Goal: Complete application form: Complete application form

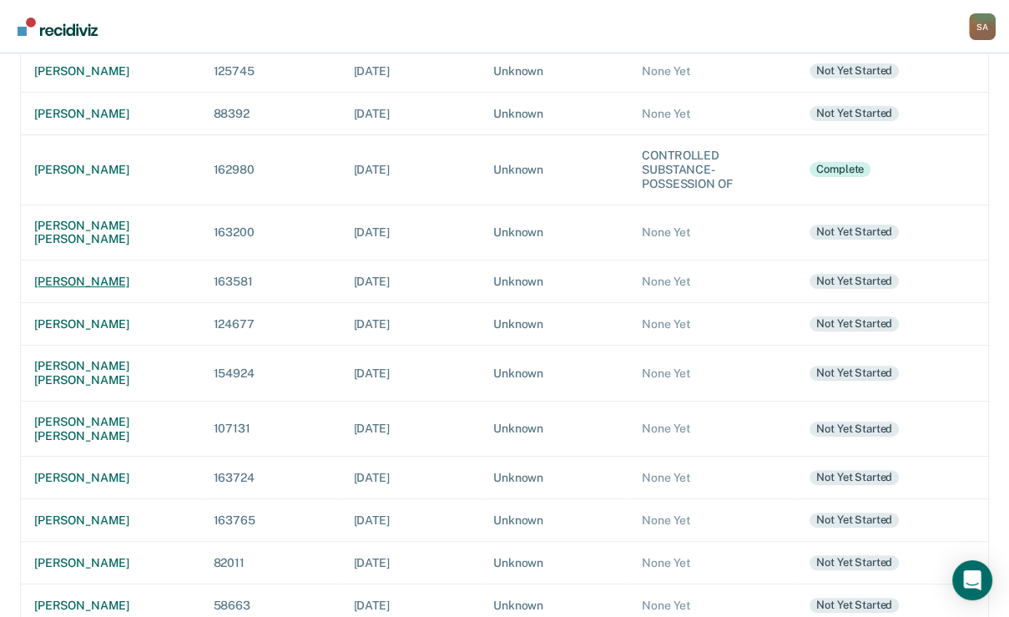
scroll to position [334, 0]
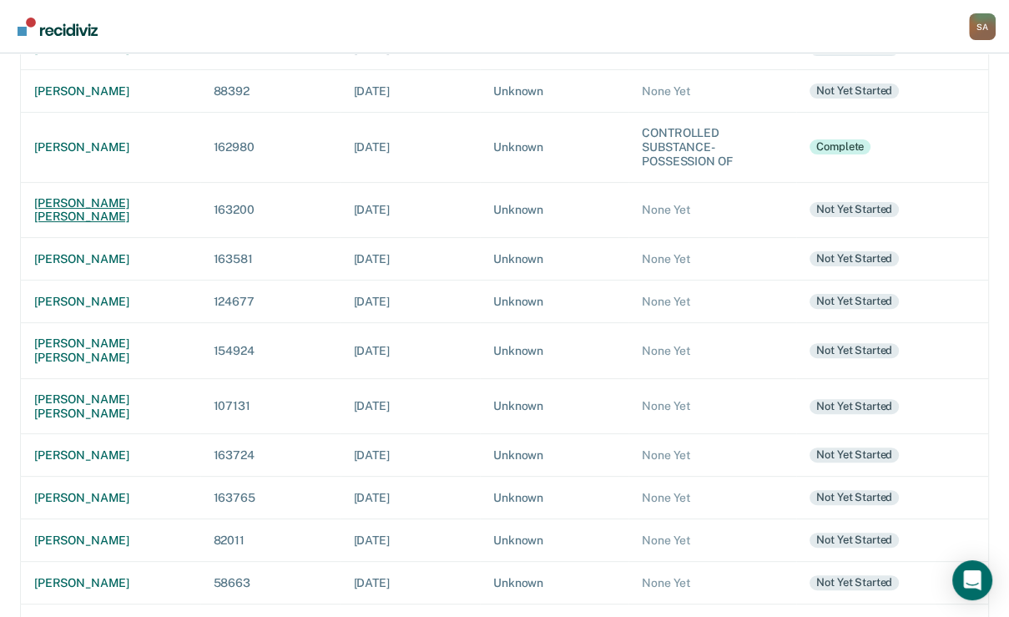
click at [74, 225] on div "[PERSON_NAME] [PERSON_NAME]" at bounding box center [110, 210] width 153 height 28
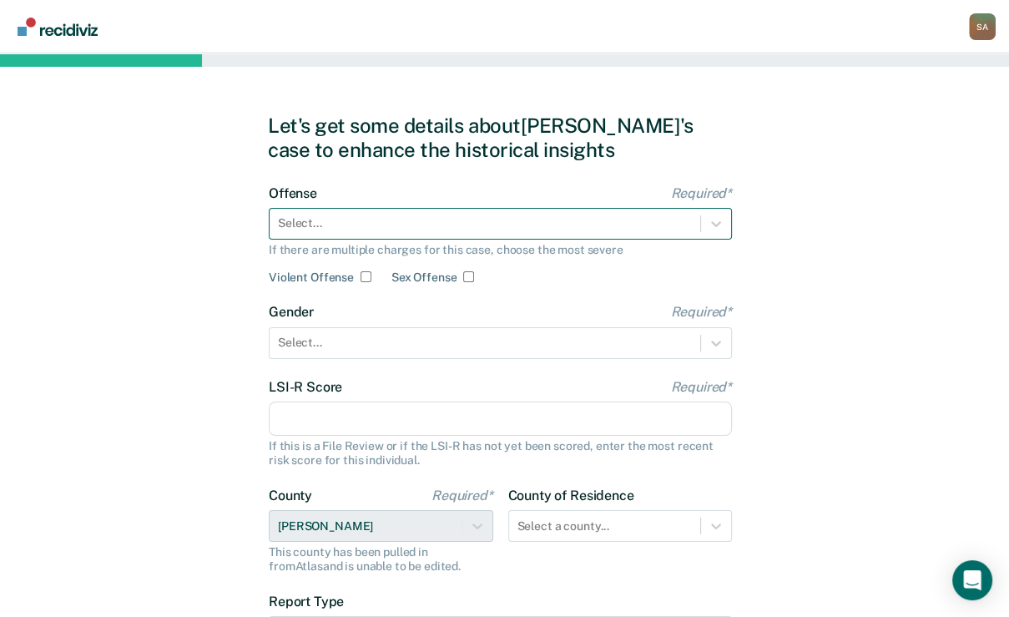
click at [288, 232] on div at bounding box center [485, 224] width 414 height 18
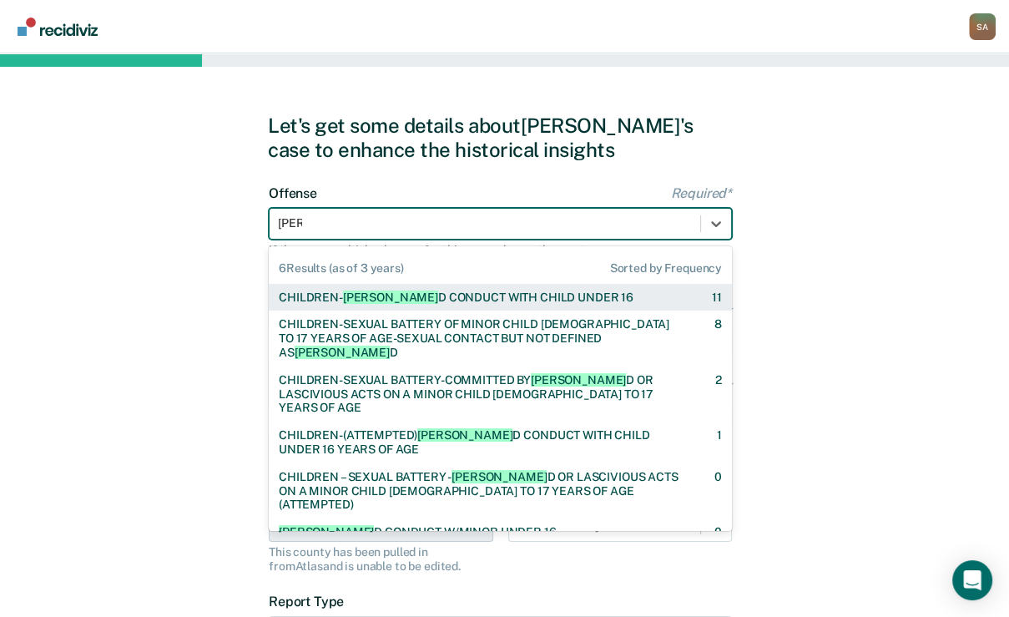
type input "Lewd"
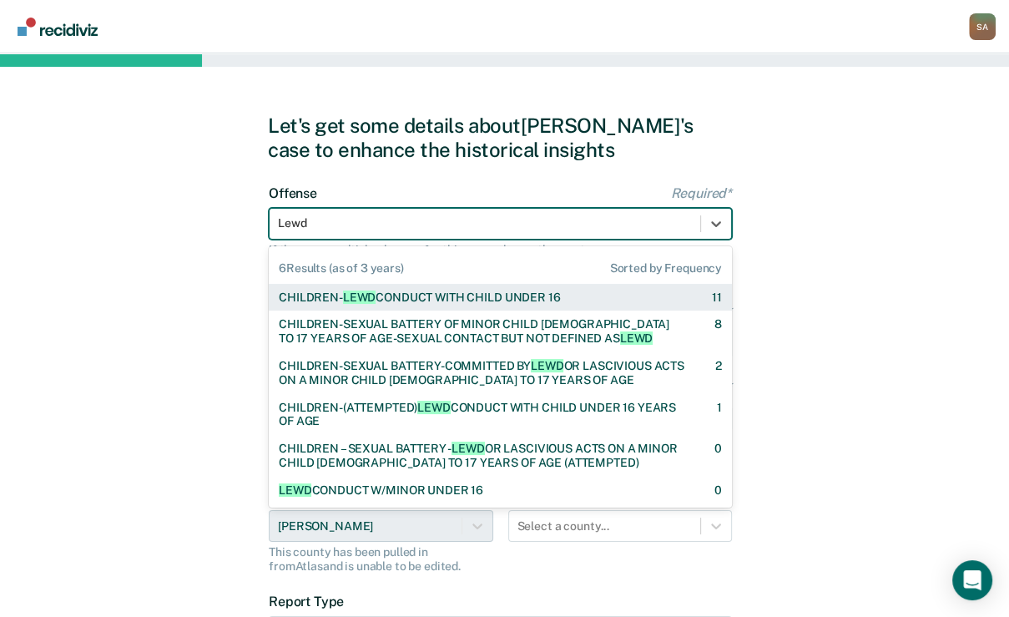
click at [323, 305] on div "CHILDREN- LEWD CONDUCT WITH CHILD UNDER 16" at bounding box center [419, 298] width 281 height 14
checkbox input "true"
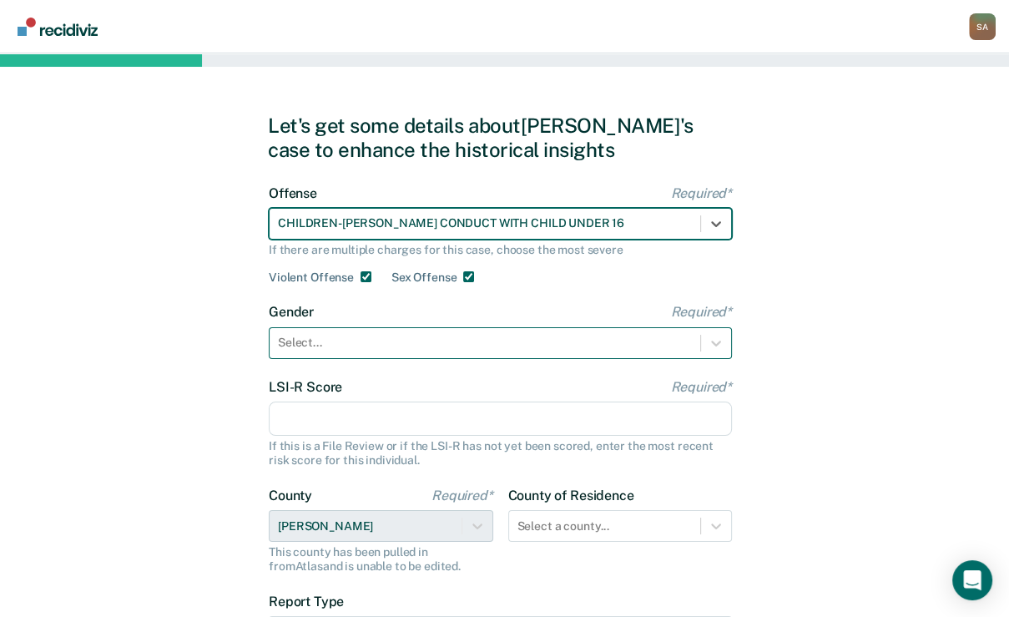
click at [317, 351] on div at bounding box center [485, 343] width 414 height 18
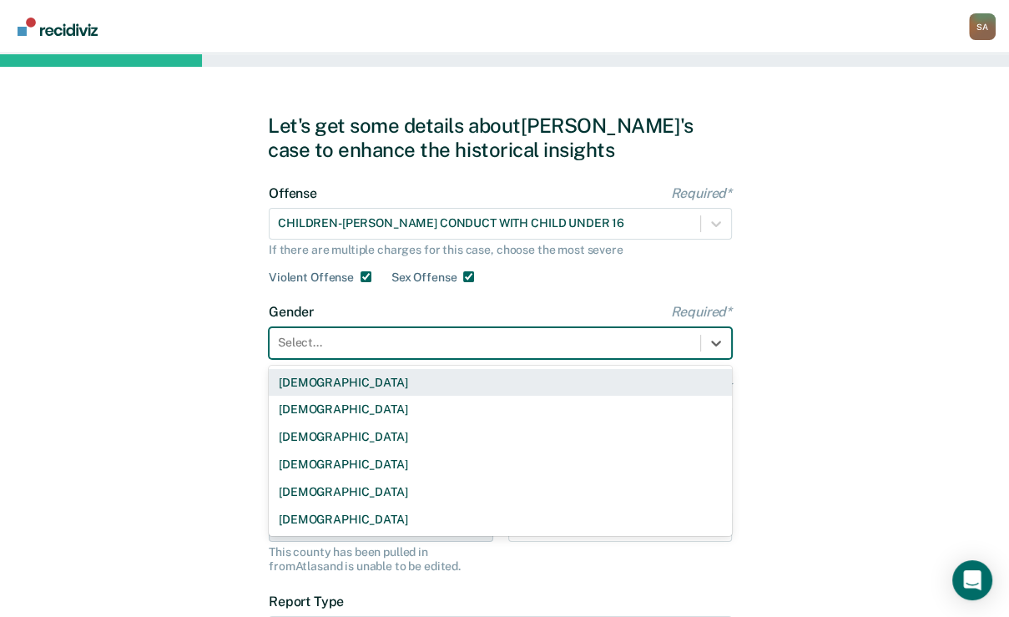
click at [321, 397] on div "Male" at bounding box center [500, 383] width 463 height 28
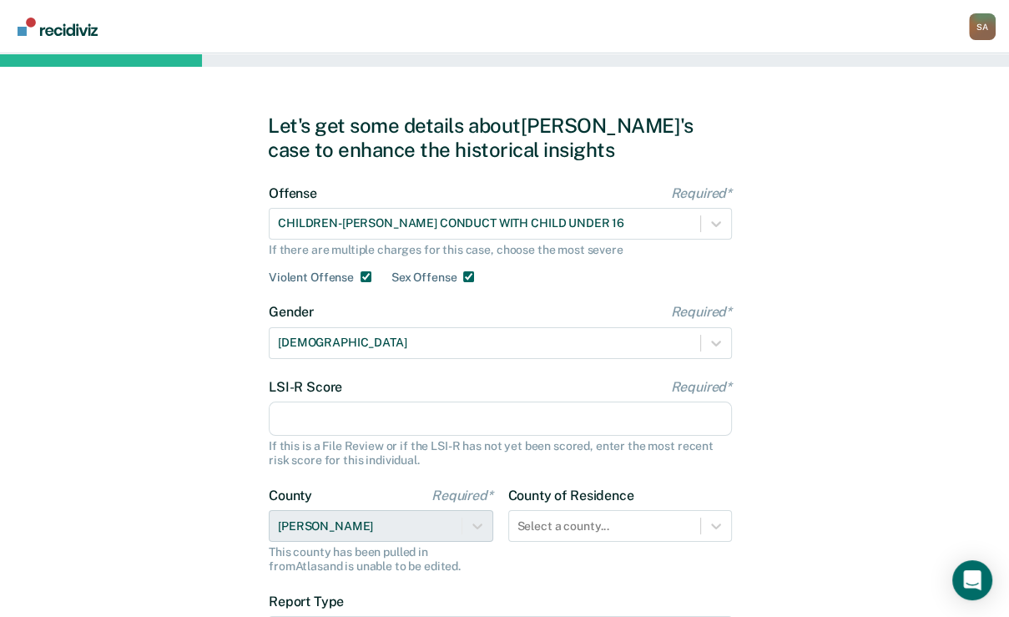
click at [311, 437] on input "LSI-R Score Required*" at bounding box center [500, 419] width 463 height 35
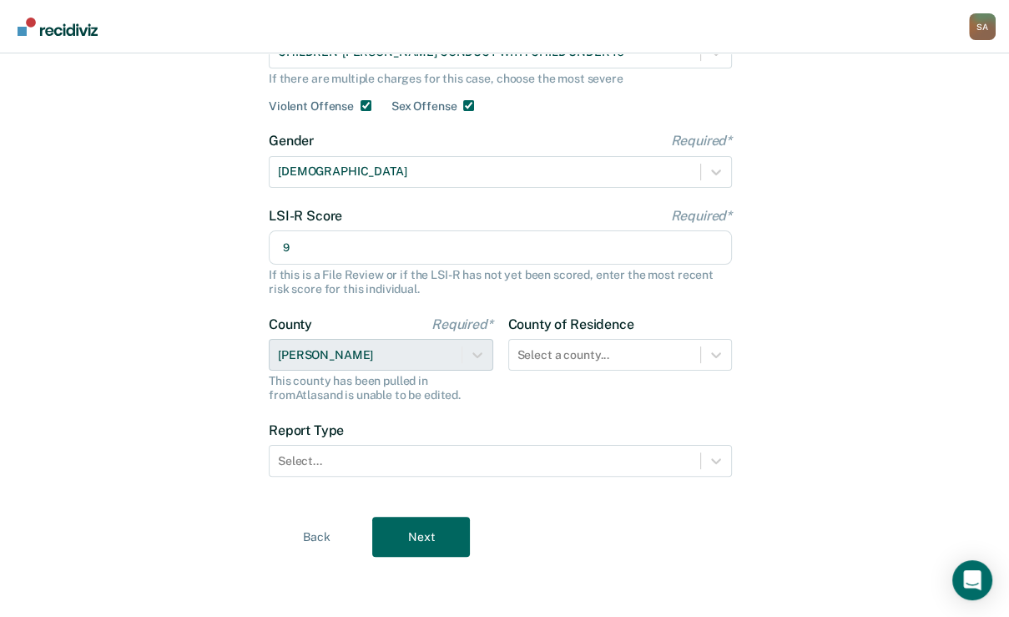
scroll to position [254, 0]
type input "9"
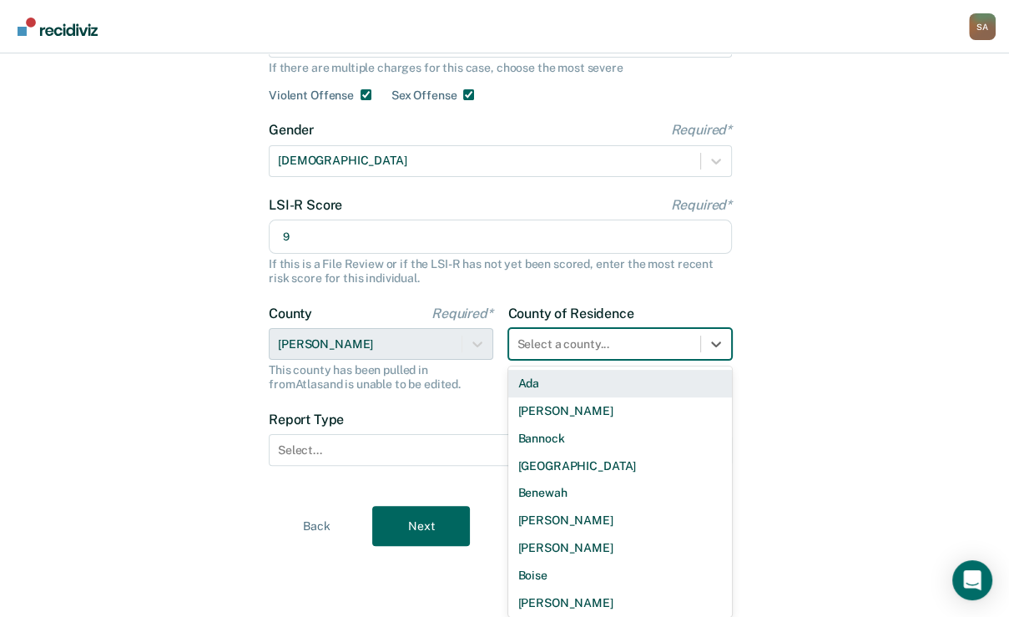
click at [650, 336] on div at bounding box center [605, 345] width 175 height 18
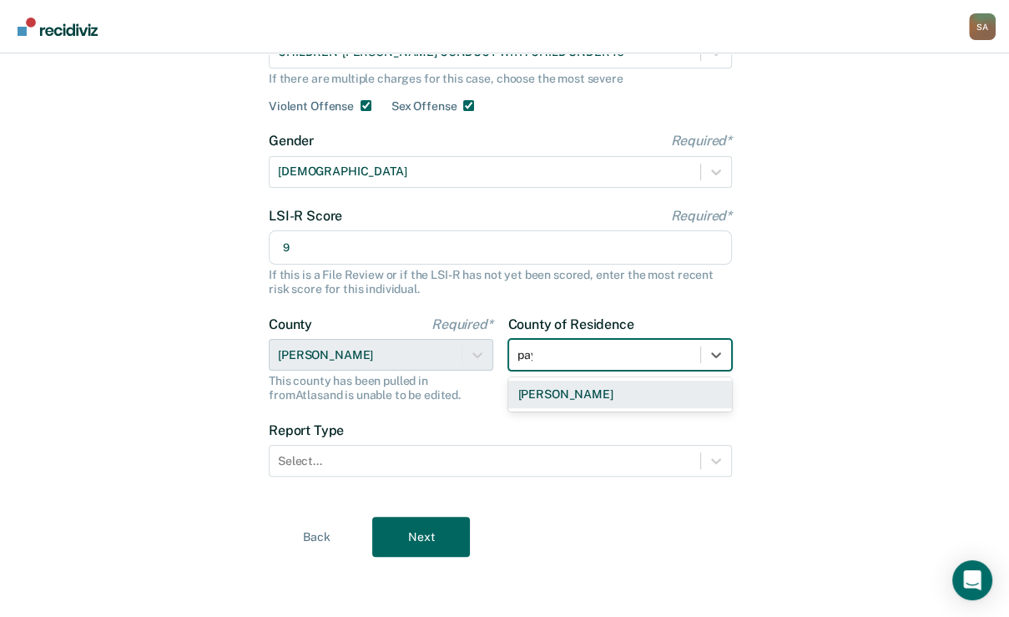
type input "paye"
click at [661, 381] on div "Payette" at bounding box center [620, 395] width 225 height 28
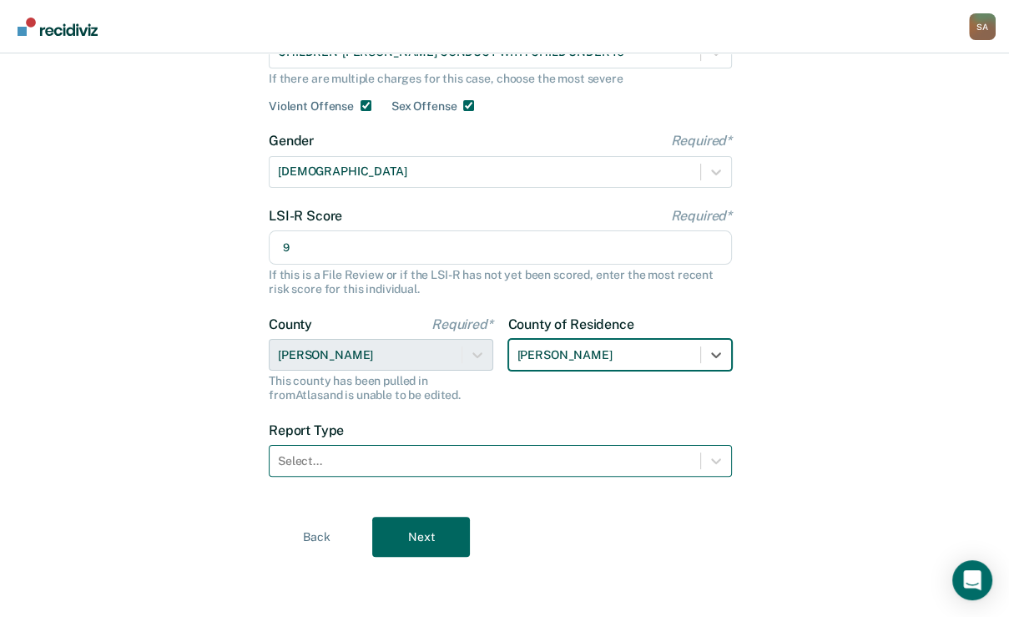
click at [475, 456] on div at bounding box center [485, 461] width 414 height 18
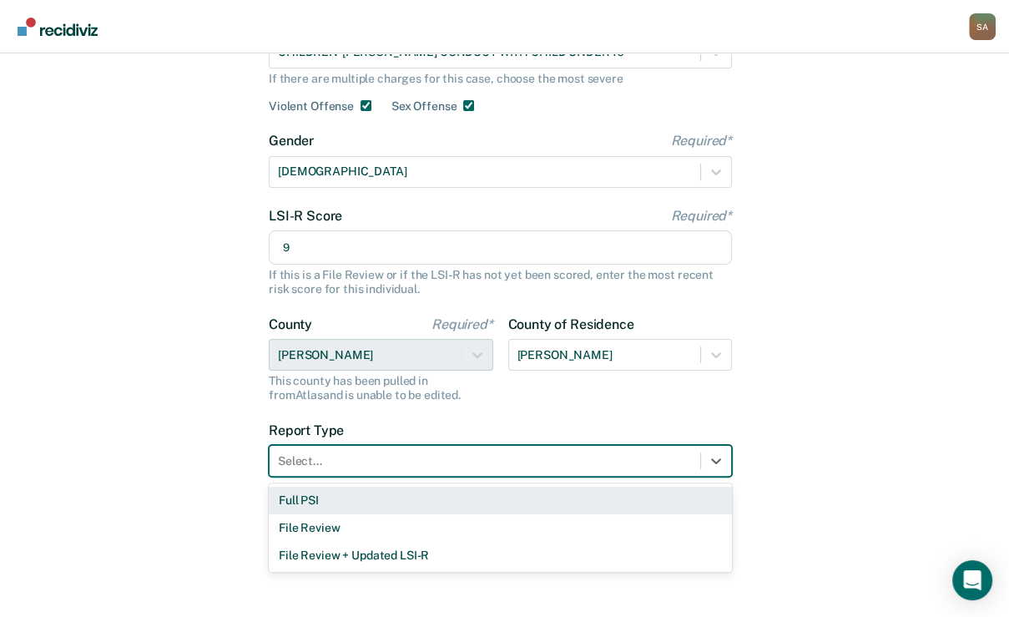
click at [321, 500] on div "Full PSI" at bounding box center [500, 501] width 463 height 28
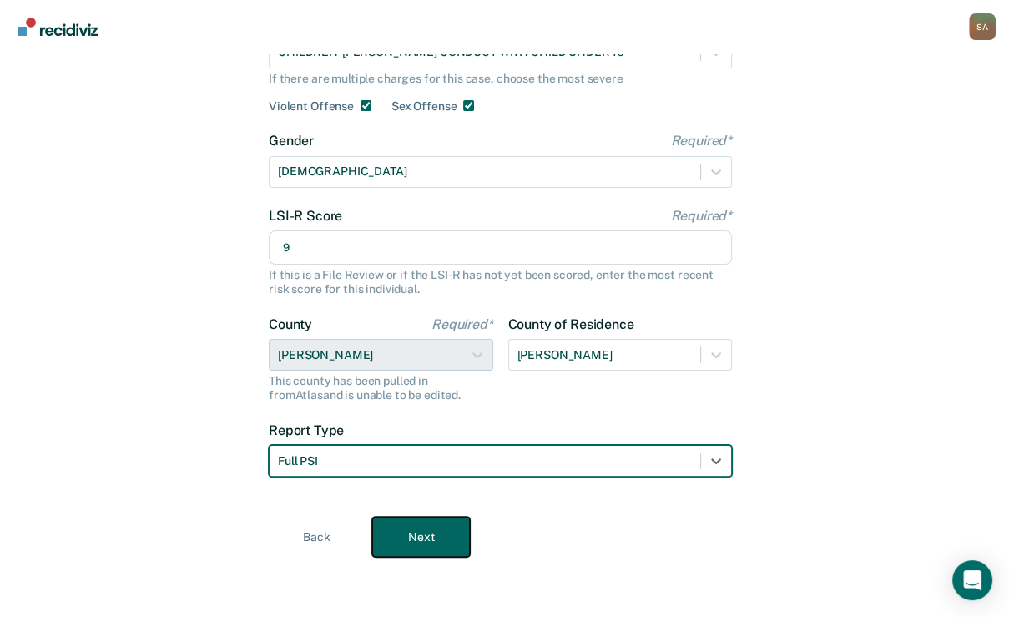
click at [437, 546] on button "Next" at bounding box center [421, 537] width 98 height 40
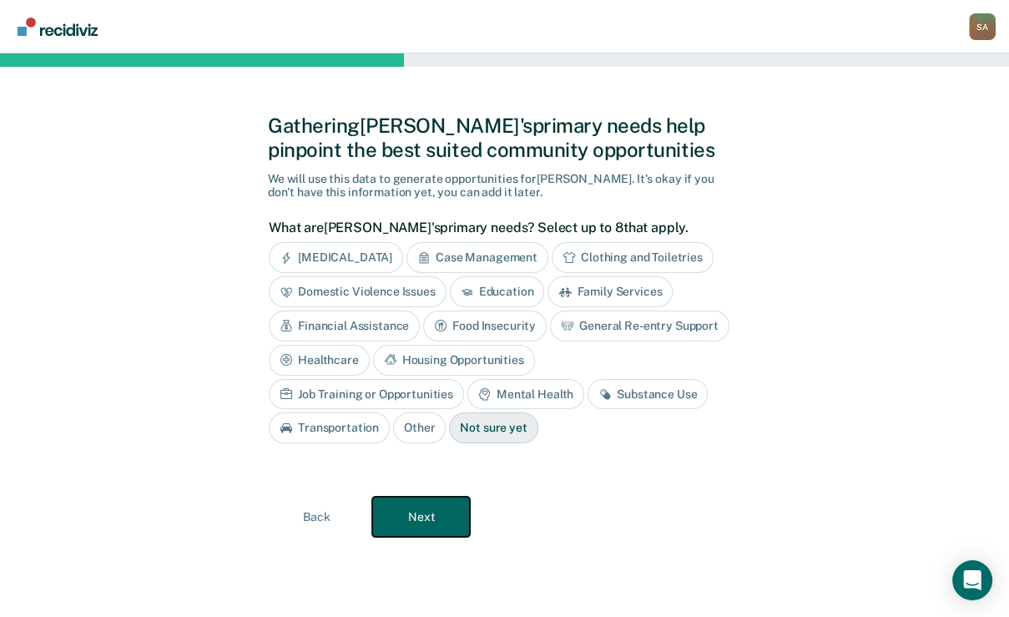
scroll to position [103, 0]
click at [420, 311] on div "Financial Assistance" at bounding box center [344, 326] width 151 height 31
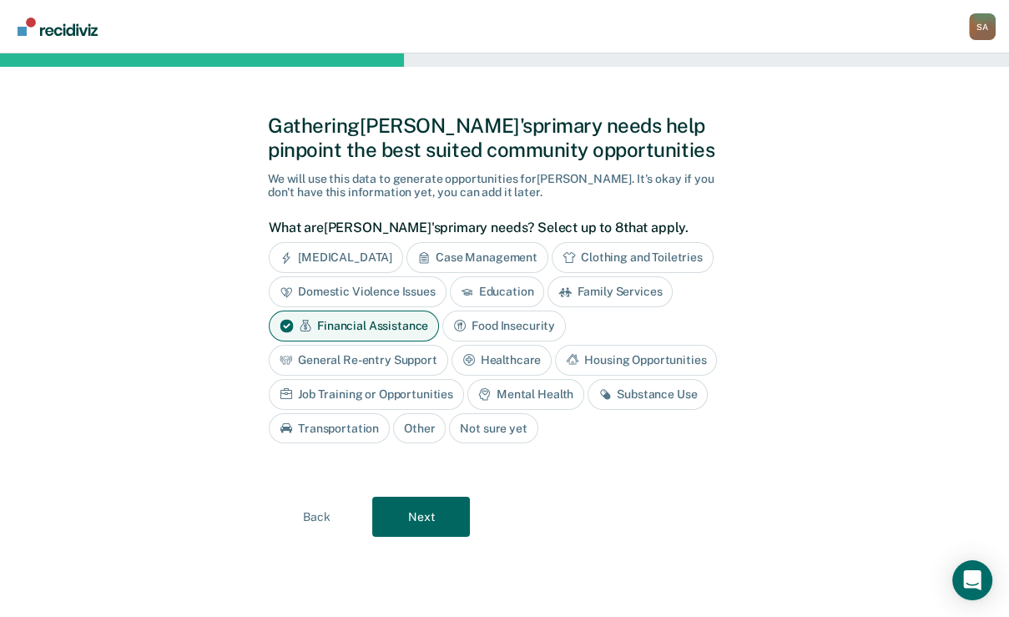
click at [446, 444] on div "Other" at bounding box center [419, 428] width 53 height 31
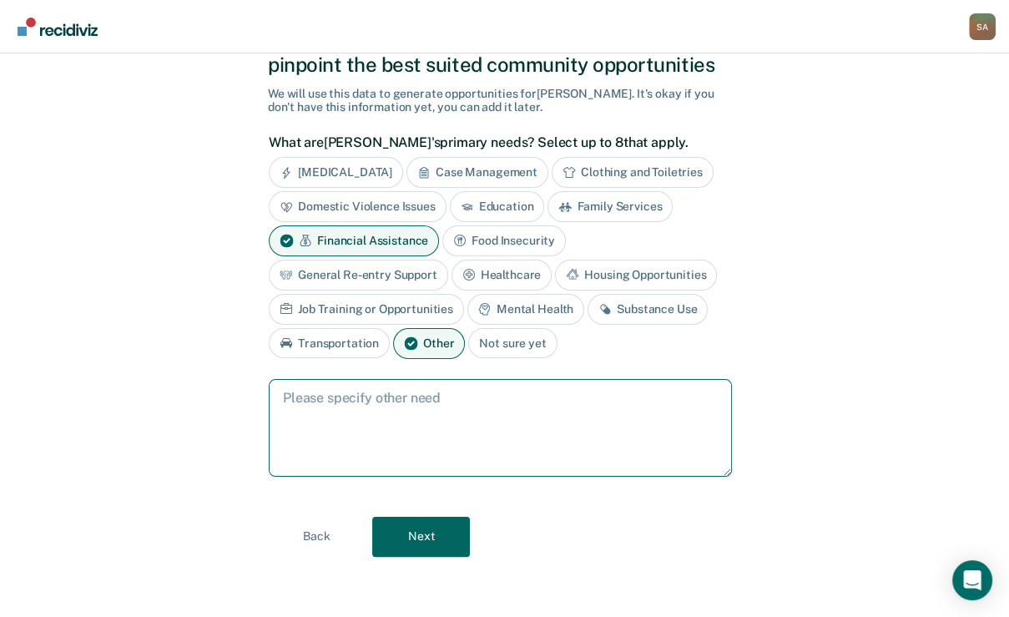
click at [545, 477] on textarea at bounding box center [500, 428] width 463 height 98
type textarea "Treatment/counseling for pornography addiction."
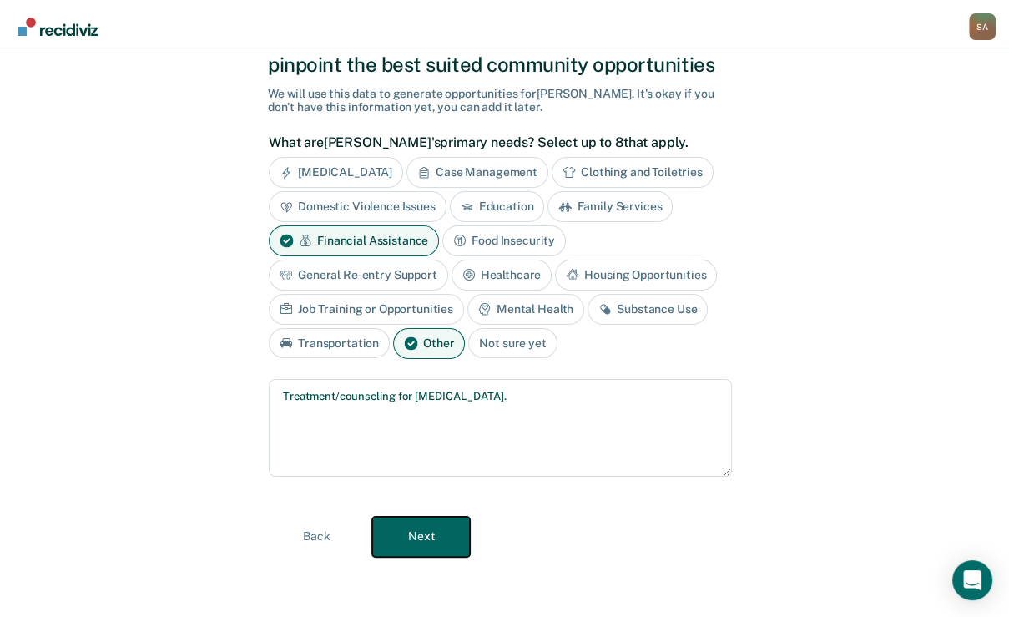
click at [437, 538] on button "Next" at bounding box center [421, 537] width 98 height 40
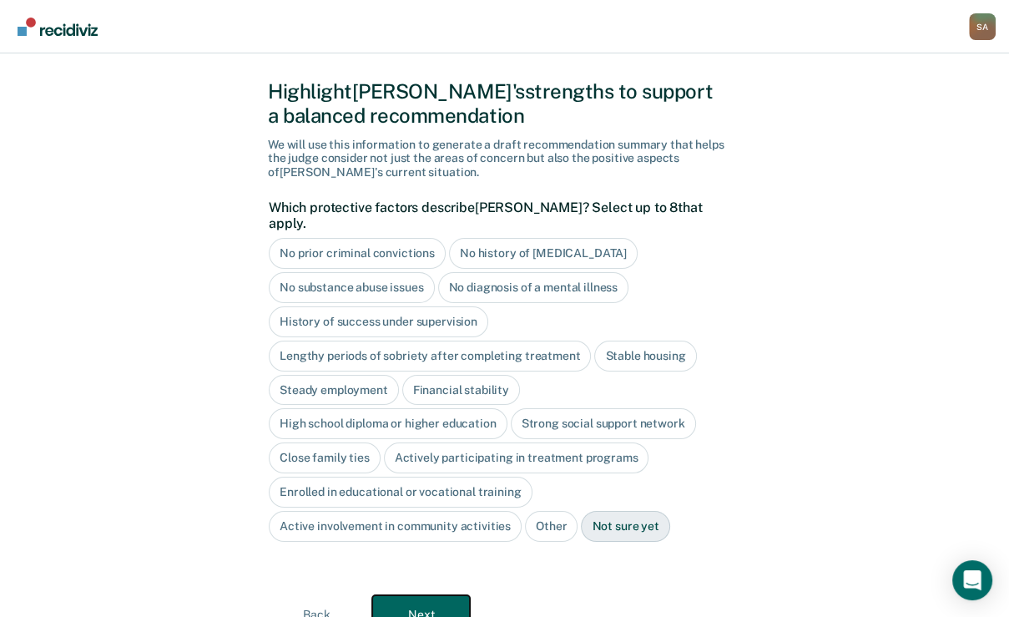
scroll to position [0, 0]
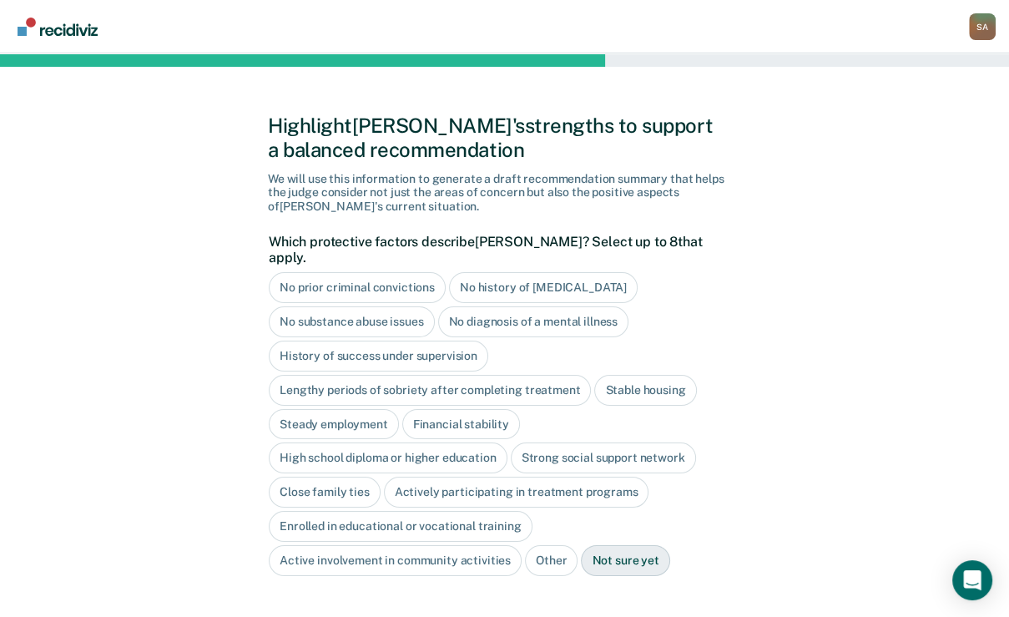
click at [415, 303] on div "No prior criminal convictions" at bounding box center [357, 287] width 177 height 31
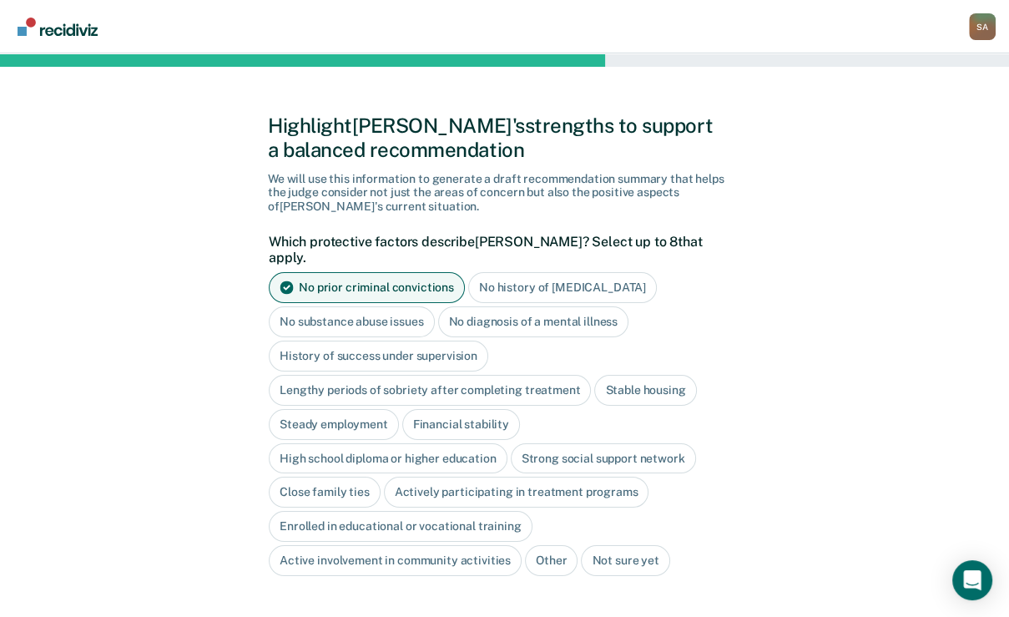
click at [435, 337] on div "No substance abuse issues" at bounding box center [352, 321] width 166 height 31
click at [552, 337] on div "No diagnosis of a mental illness" at bounding box center [552, 321] width 191 height 31
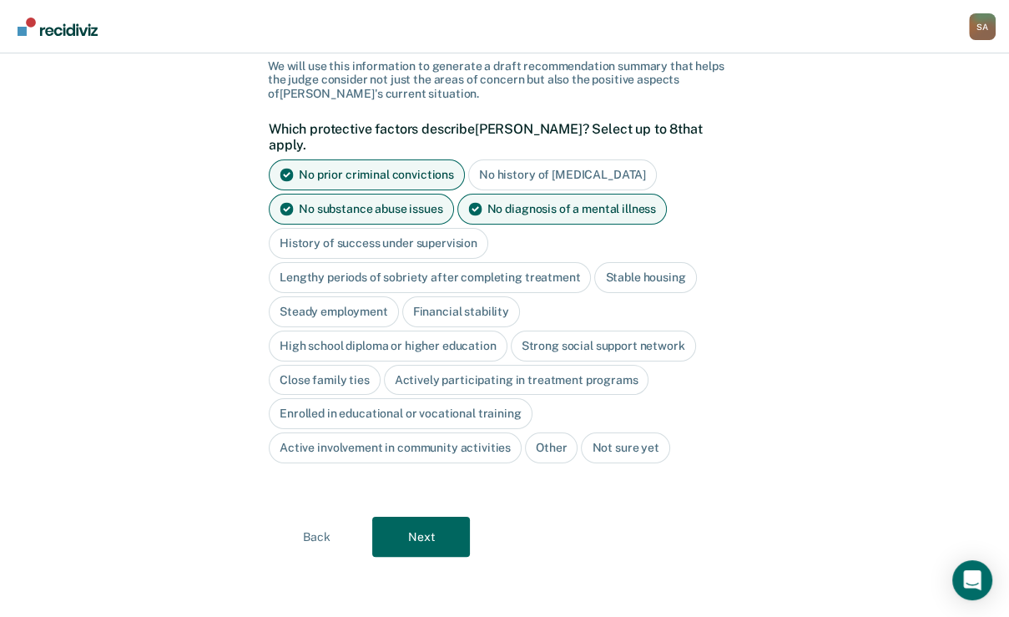
scroll to position [200, 0]
click at [594, 293] on div "Stable housing" at bounding box center [645, 277] width 102 height 31
click at [511, 331] on div "Strong social support network" at bounding box center [603, 346] width 185 height 31
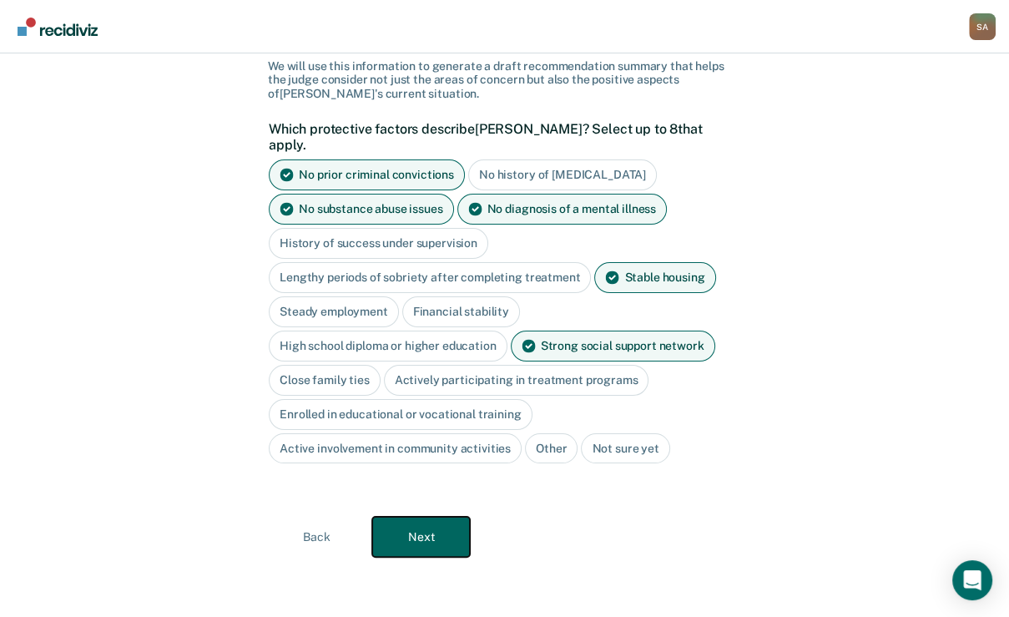
click at [464, 550] on button "Next" at bounding box center [421, 537] width 98 height 40
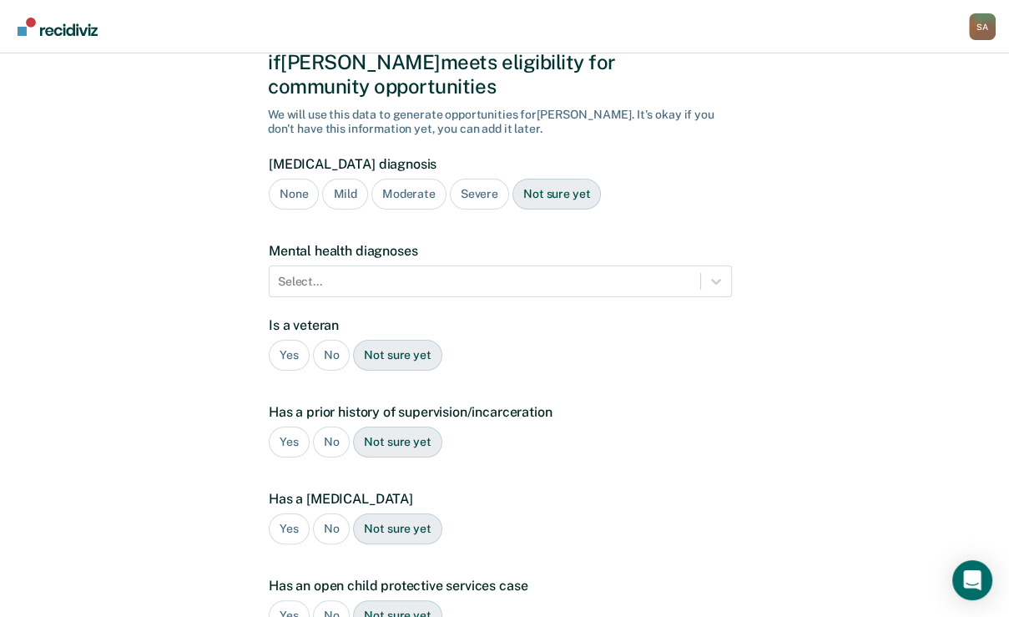
scroll to position [0, 0]
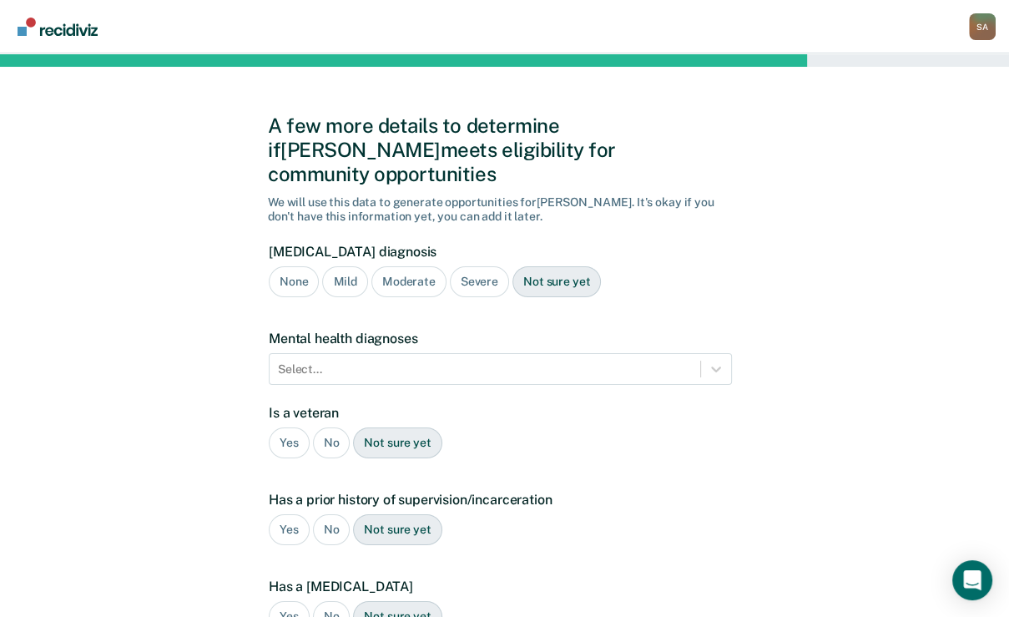
click at [287, 297] on div "None" at bounding box center [294, 281] width 50 height 31
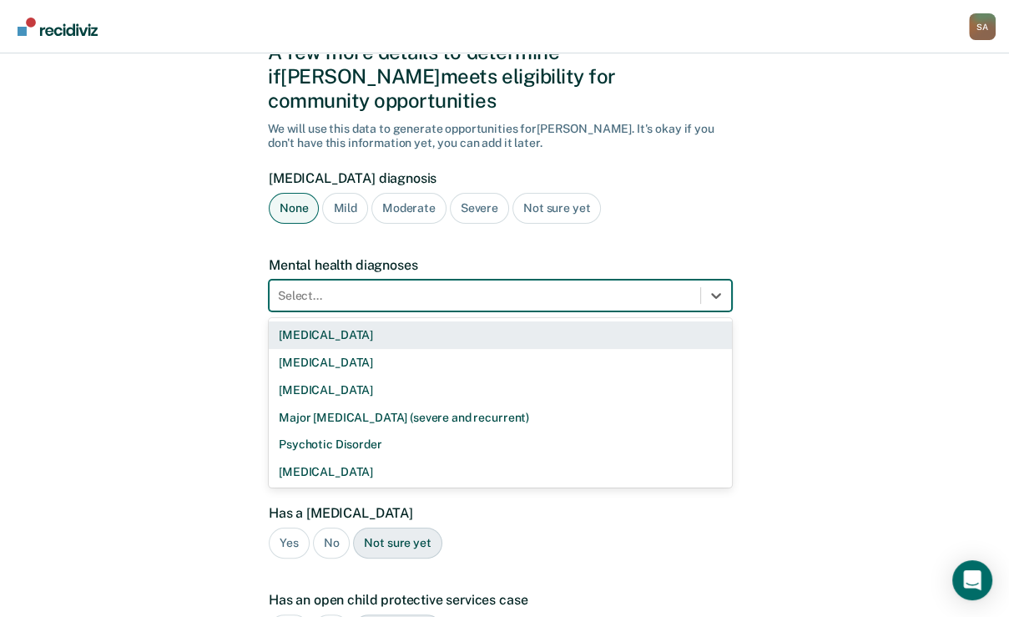
click at [324, 311] on div "9 results available. Use Up and Down to choose options, press Enter to select t…" at bounding box center [500, 296] width 463 height 32
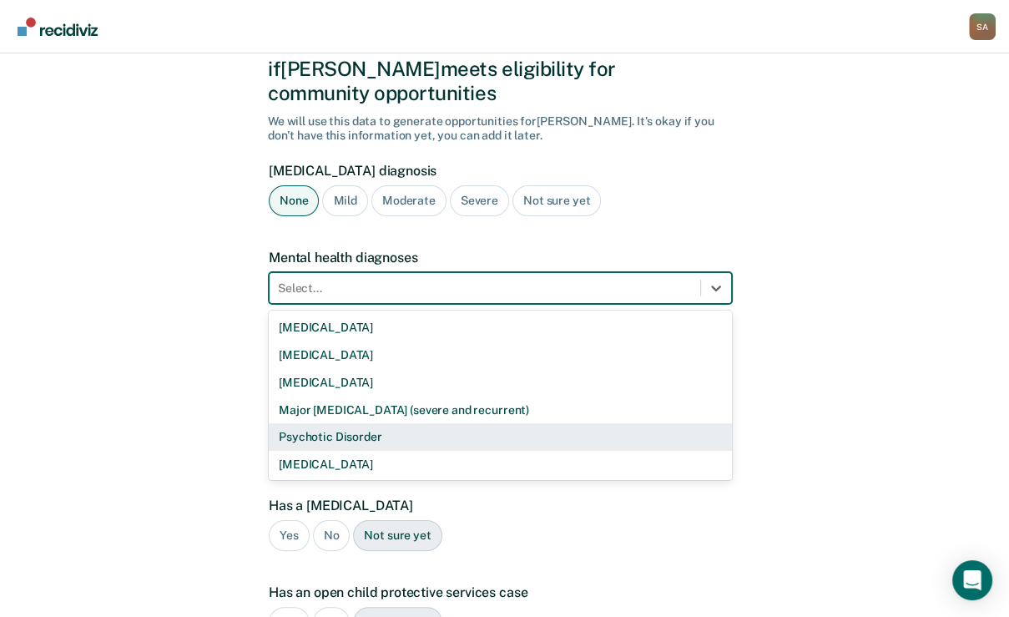
scroll to position [115, 0]
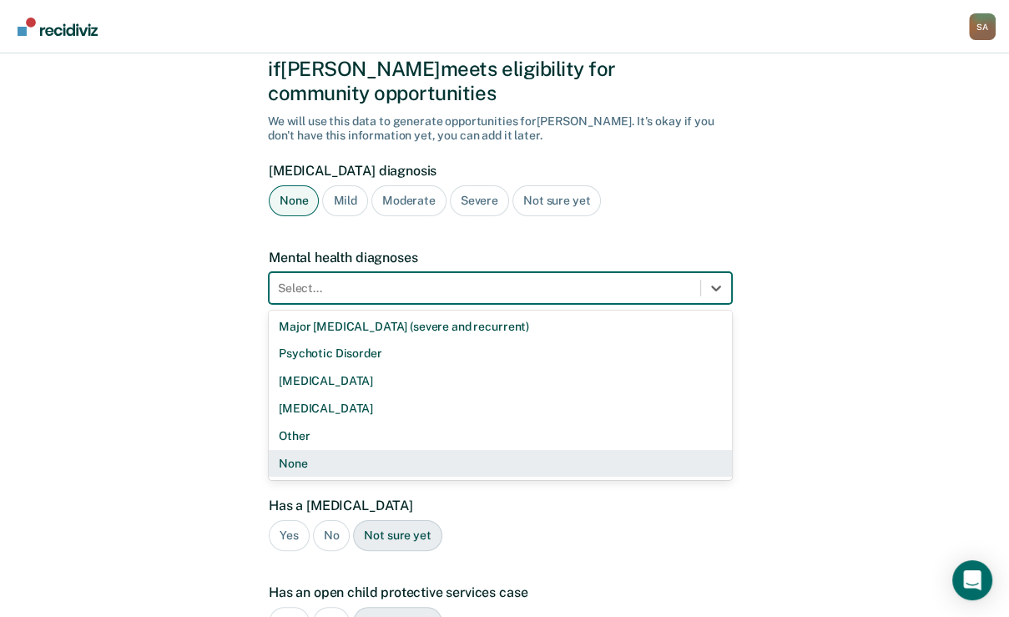
click at [397, 477] on div "None" at bounding box center [500, 464] width 463 height 28
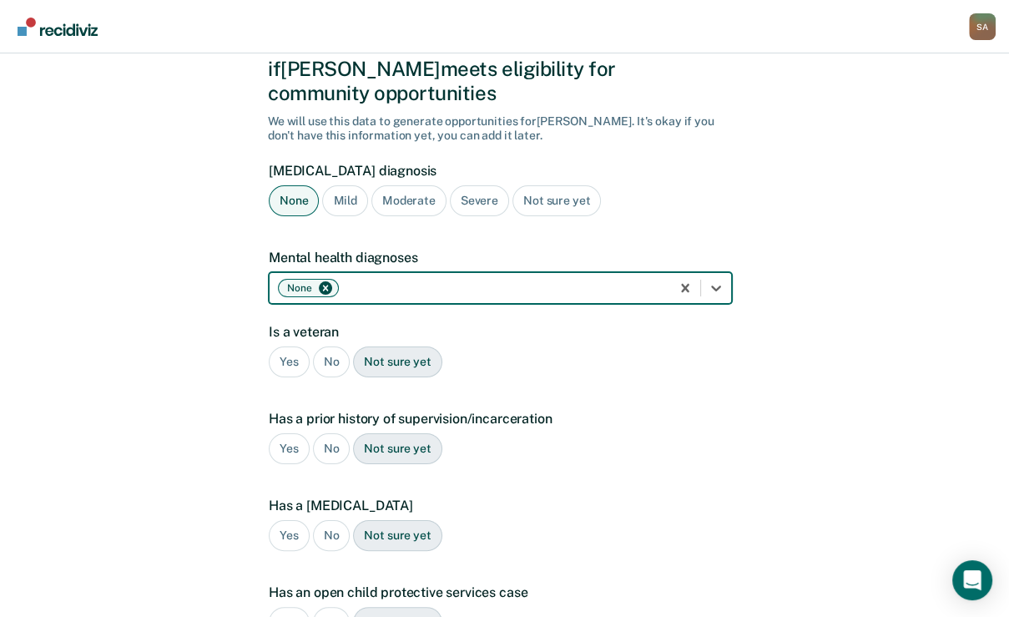
click at [341, 377] on div "No" at bounding box center [332, 361] width 38 height 31
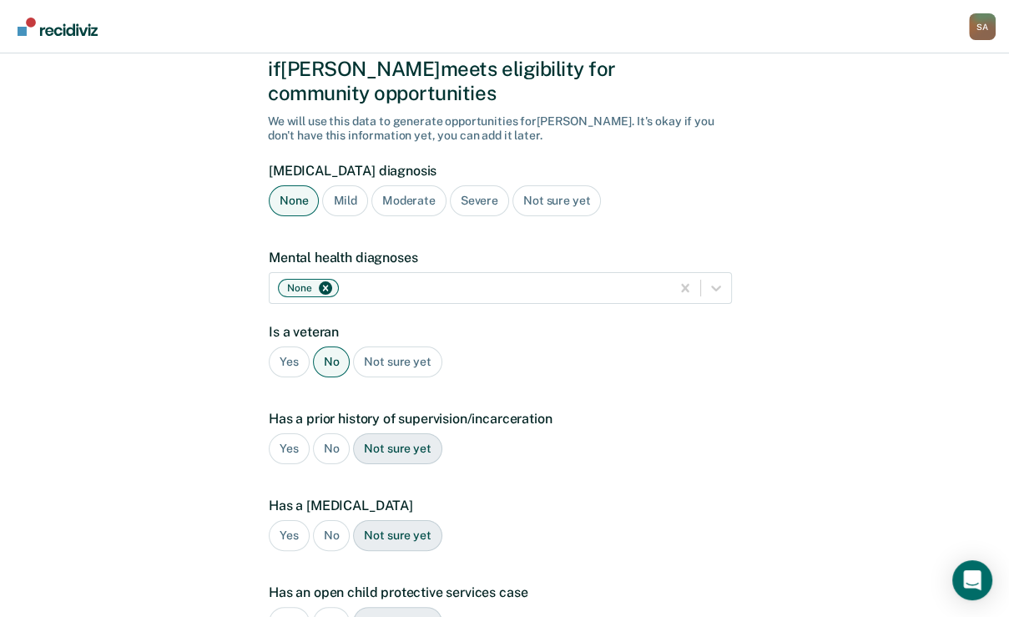
click at [342, 464] on div "No" at bounding box center [332, 448] width 38 height 31
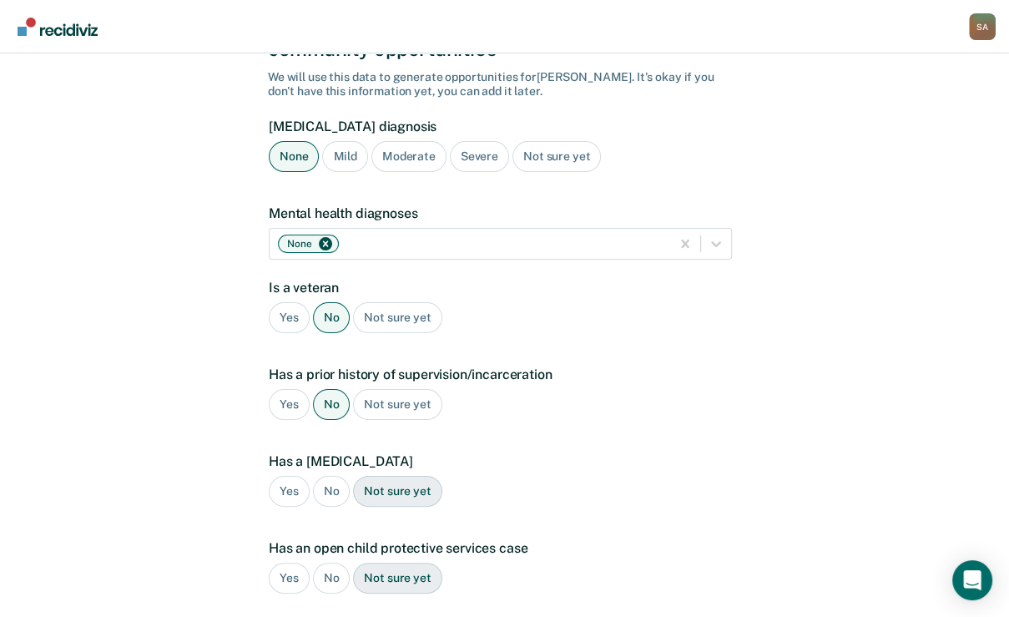
scroll to position [148, 0]
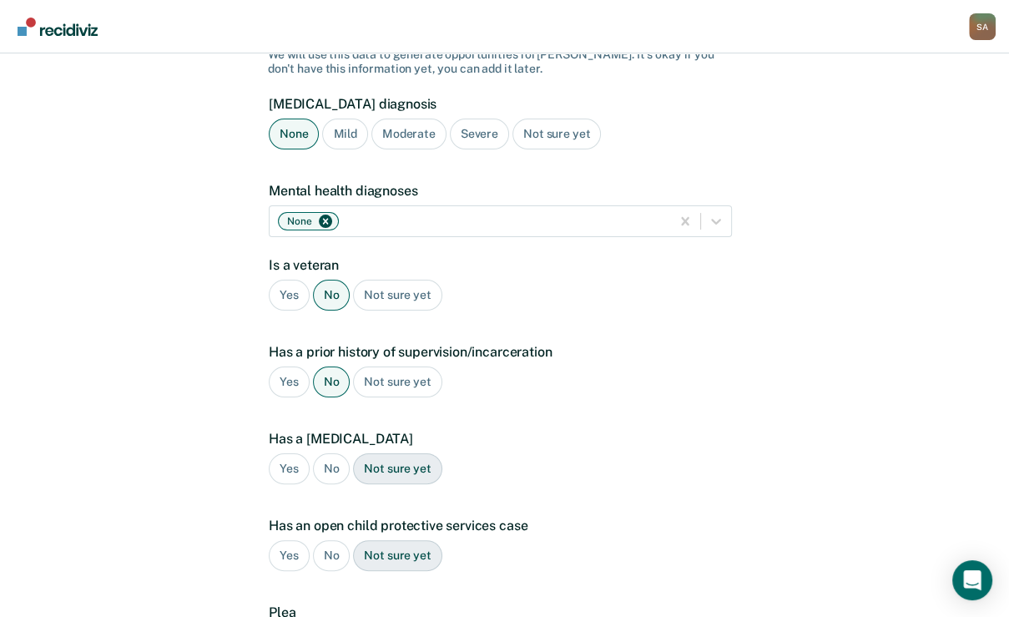
click at [350, 484] on div "No" at bounding box center [332, 468] width 38 height 31
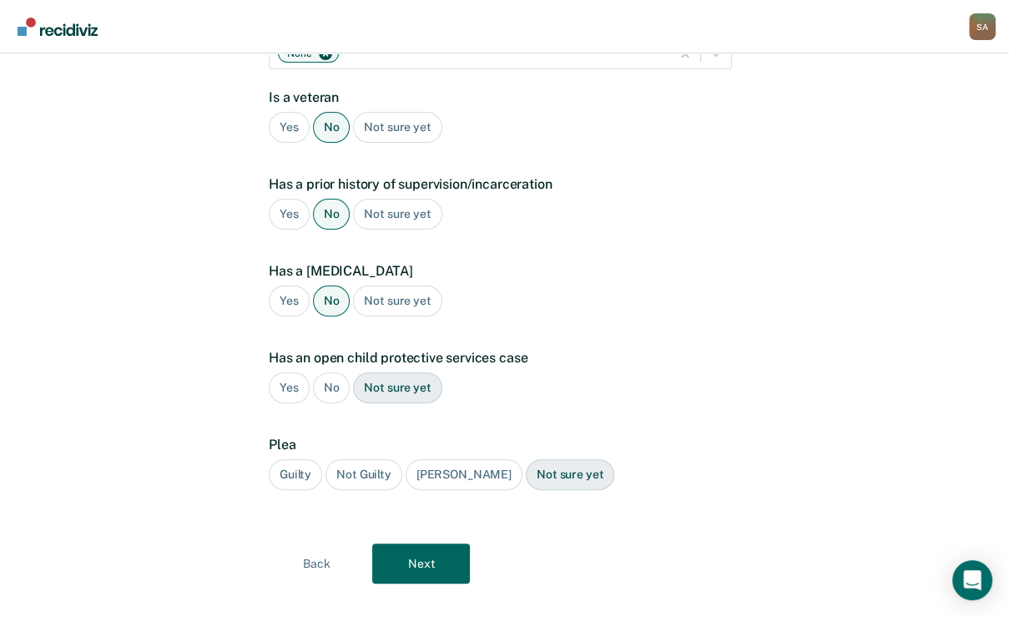
scroll to position [348, 0]
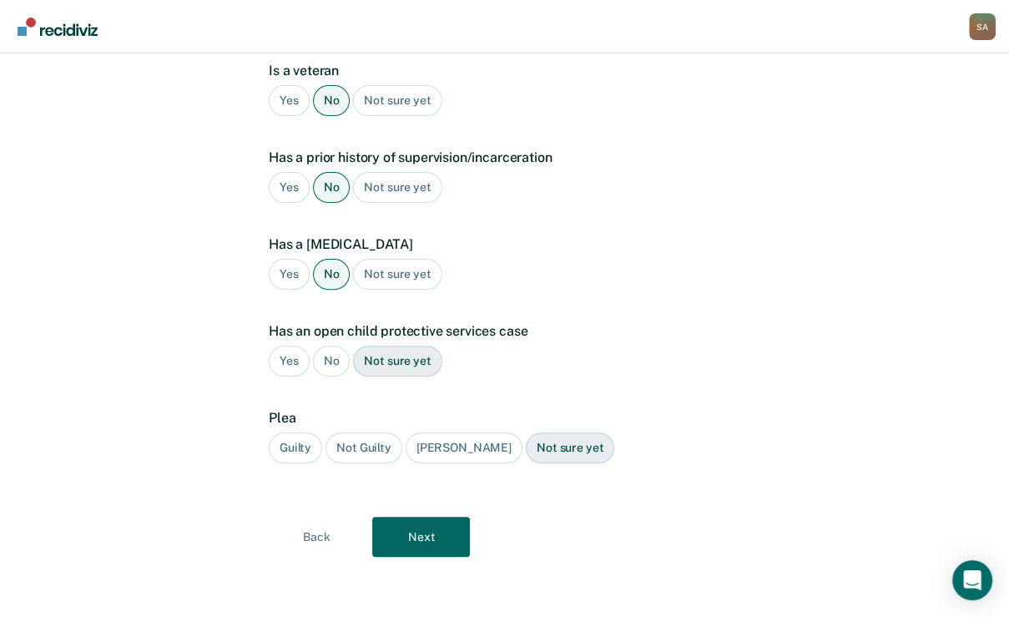
click at [337, 376] on div "No" at bounding box center [332, 361] width 38 height 31
click at [311, 451] on div "Guilty" at bounding box center [295, 447] width 53 height 31
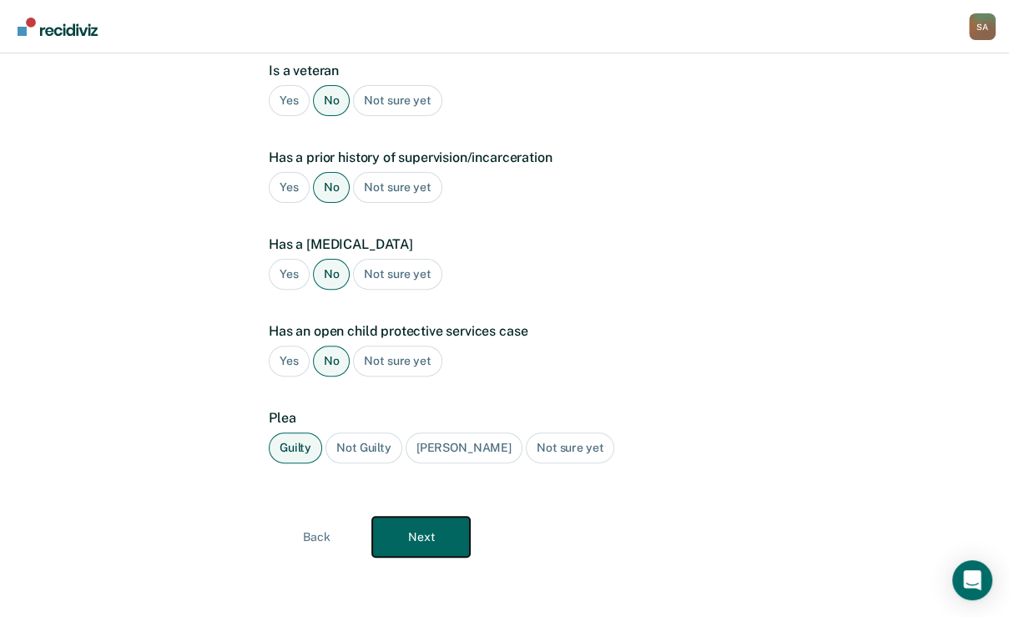
click at [403, 528] on button "Next" at bounding box center [421, 537] width 98 height 40
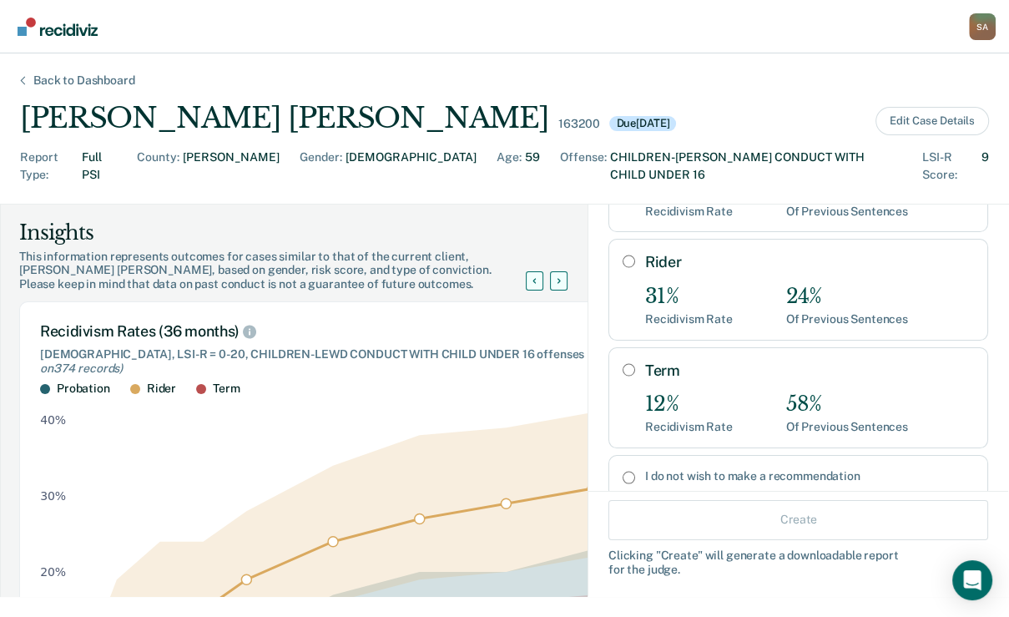
scroll to position [200, 0]
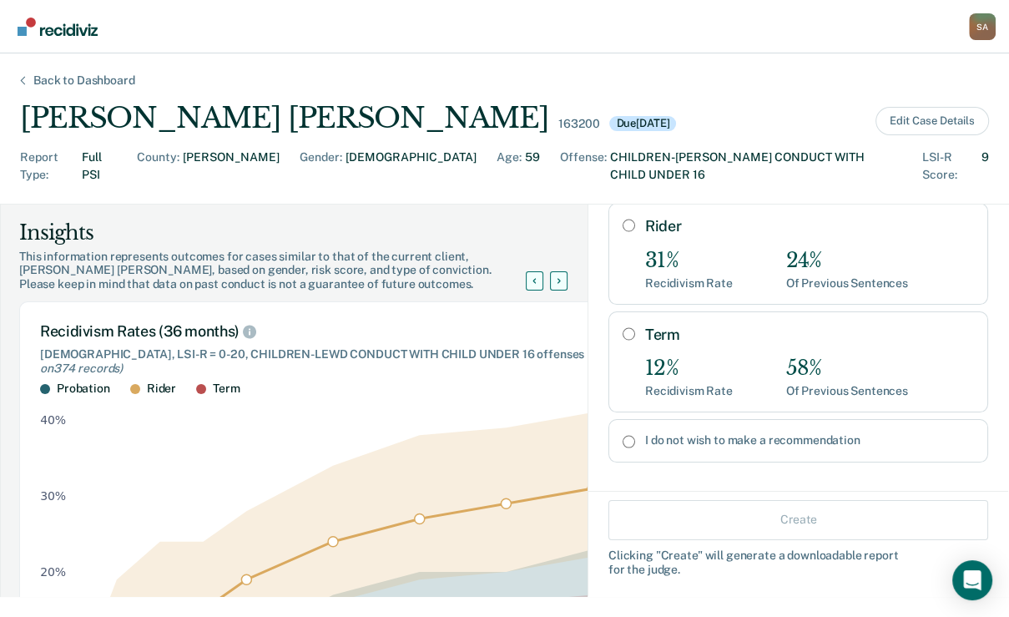
click at [623, 341] on input "Term" at bounding box center [629, 333] width 13 height 13
radio input "true"
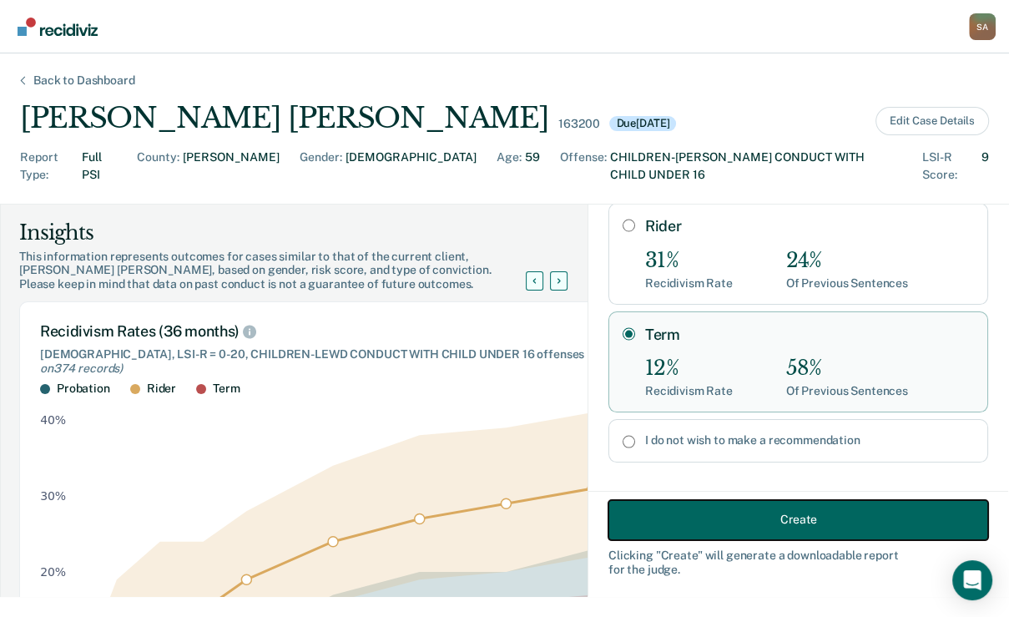
click at [659, 521] on button "Create" at bounding box center [799, 519] width 380 height 40
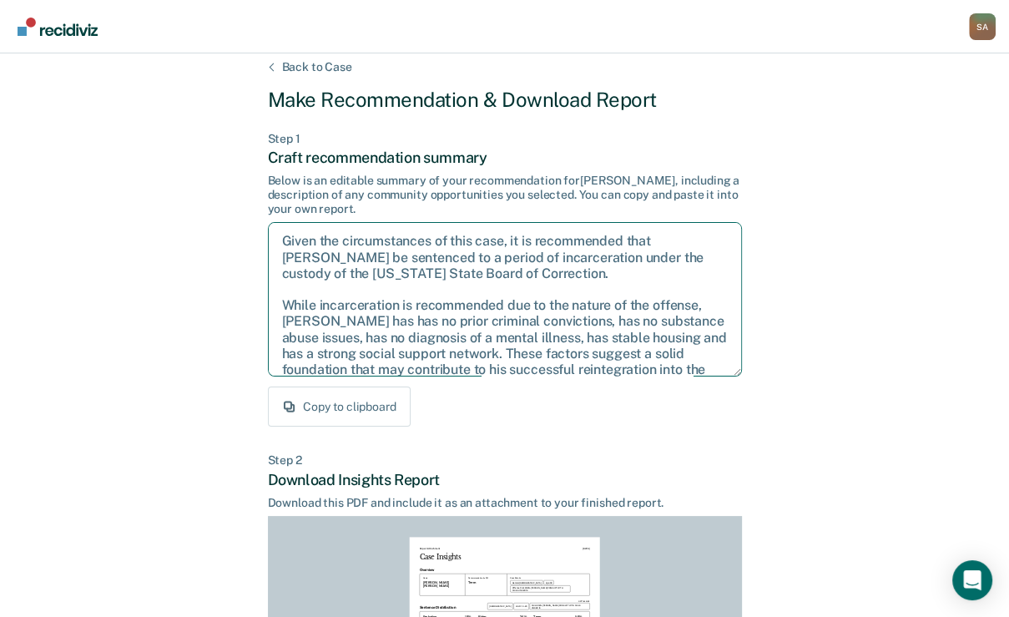
scroll to position [207, 0]
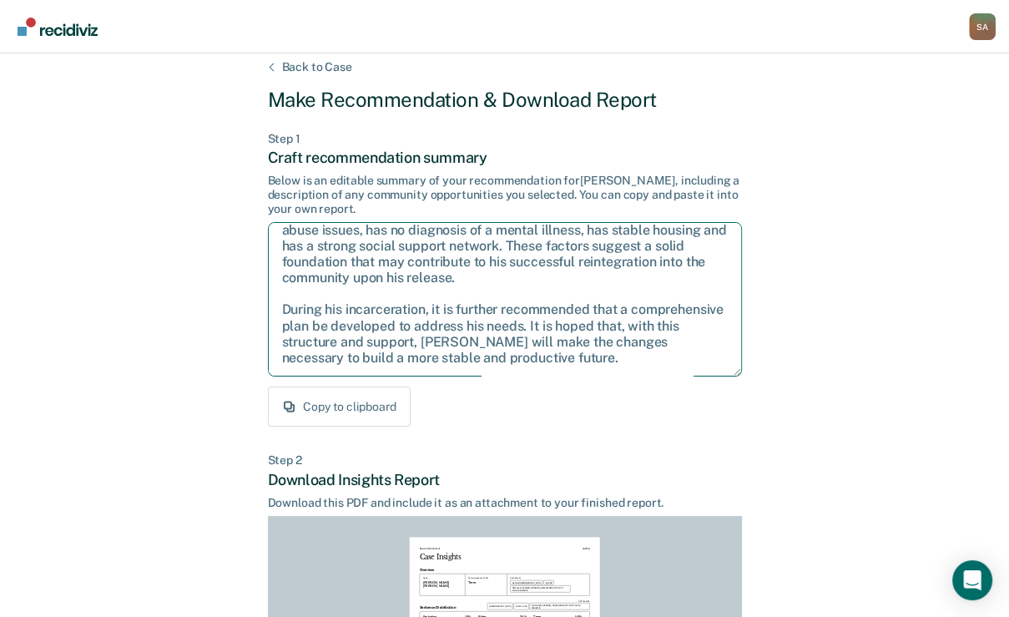
drag, startPoint x: 278, startPoint y: 314, endPoint x: 581, endPoint y: 508, distance: 360.1
click at [581, 508] on div "Back to Case Make Recommendation & Download Report Step 1 Craft recommendation …" at bounding box center [505, 489] width 474 height 858
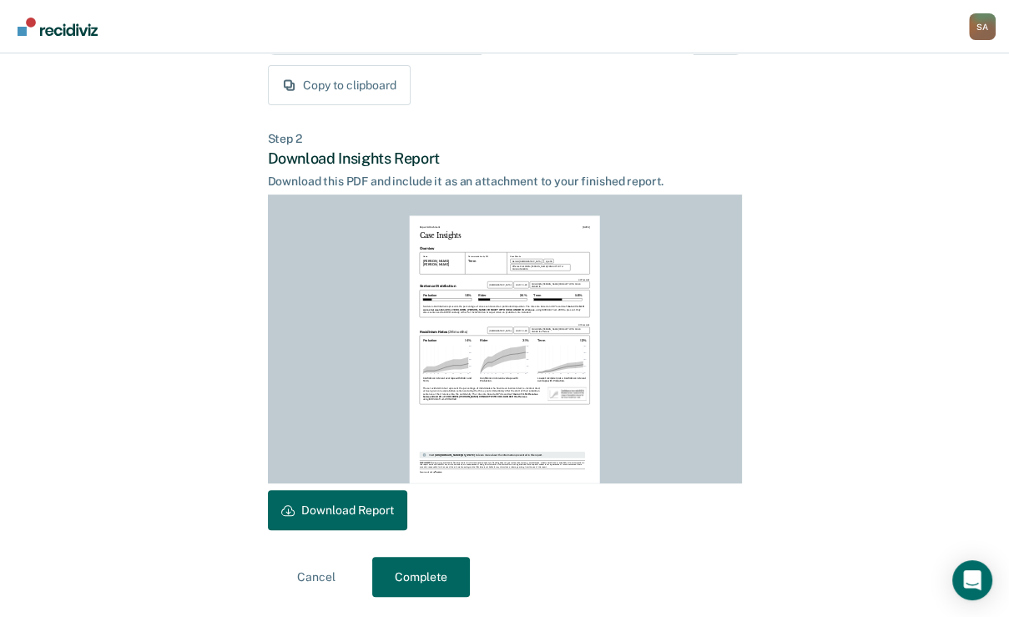
scroll to position [436, 0]
drag, startPoint x: 420, startPoint y: 511, endPoint x: 958, endPoint y: 68, distance: 696.8
click at [407, 511] on button "Download Report" at bounding box center [337, 510] width 139 height 40
click at [388, 576] on button "Complete" at bounding box center [421, 577] width 98 height 40
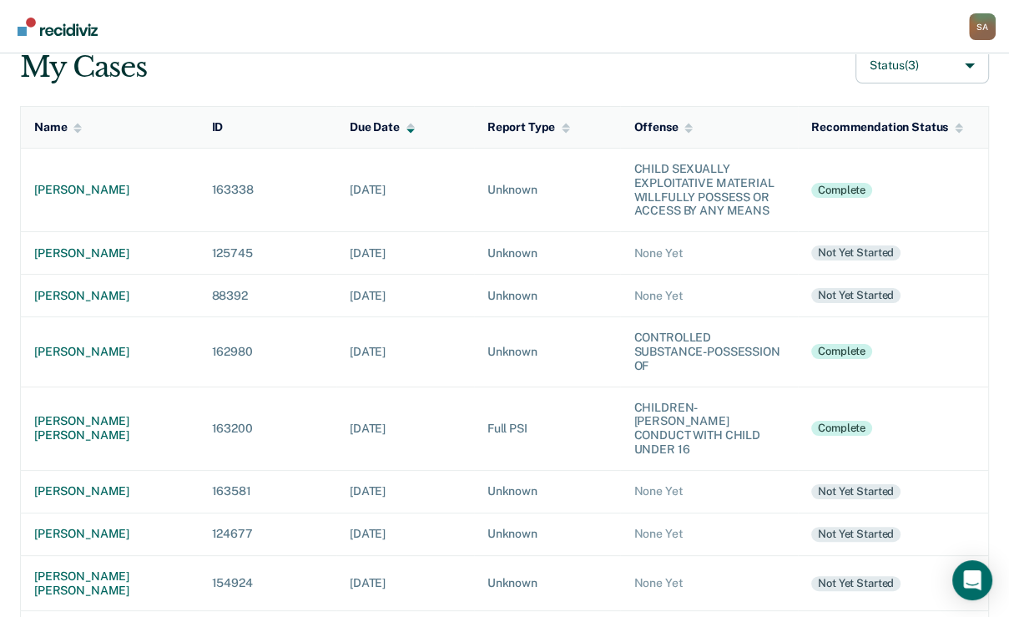
scroll to position [134, 0]
